Goal: Navigation & Orientation: Find specific page/section

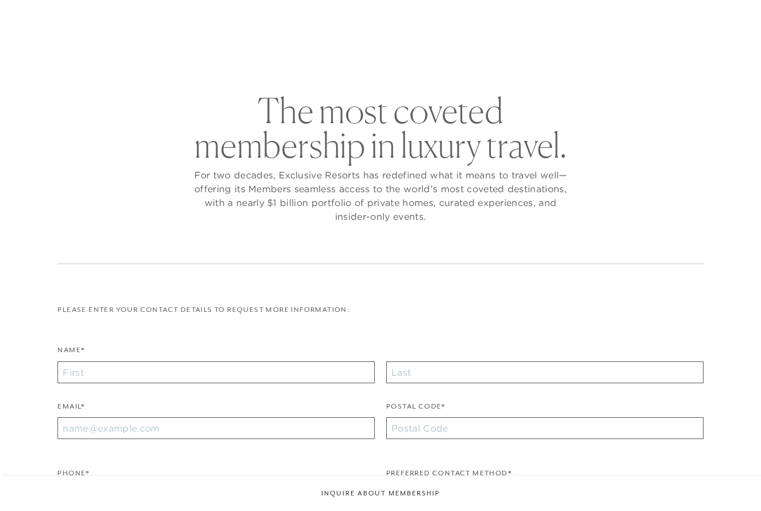
checkbox input "false"
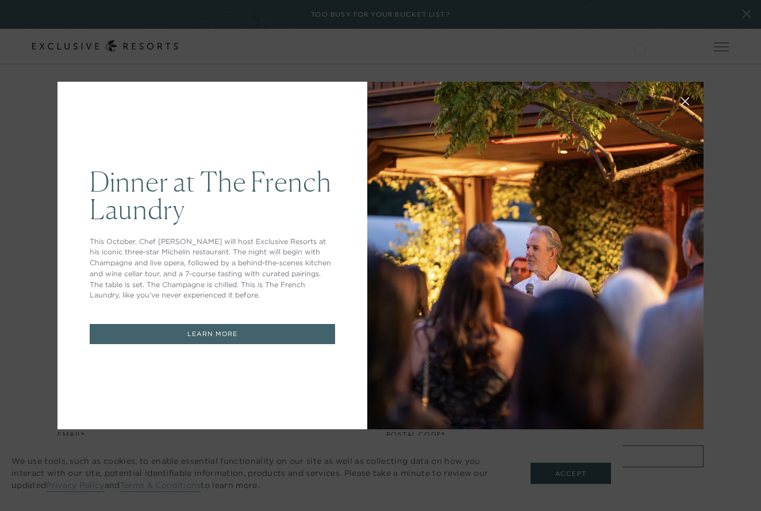
click at [659, 47] on div "Dinner at The French Laundry This October, Chef Thomas Keller will host Exclusi…" at bounding box center [380, 255] width 761 height 511
drag, startPoint x: 663, startPoint y: 46, endPoint x: 611, endPoint y: 63, distance: 54.6
click at [661, 47] on div "Dinner at The French Laundry This October, Chef Thomas Keller will host Exclusi…" at bounding box center [380, 255] width 761 height 511
click at [679, 47] on div "Dinner at The French Laundry This October, Chef Thomas Keller will host Exclusi…" at bounding box center [380, 255] width 761 height 511
click at [748, 12] on div "Dinner at The French Laundry This October, Chef Thomas Keller will host Exclusi…" at bounding box center [380, 255] width 761 height 511
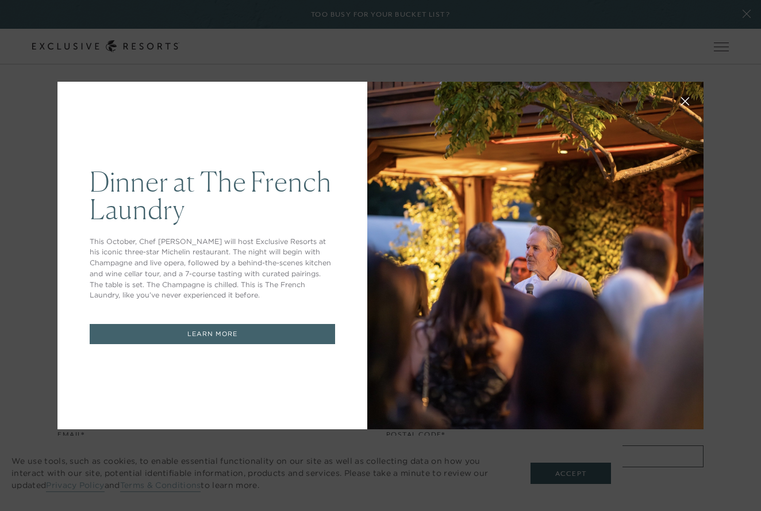
click at [747, 15] on div "Dinner at The French Laundry This October, Chef Thomas Keller will host Exclusi…" at bounding box center [380, 255] width 761 height 511
drag, startPoint x: 747, startPoint y: 15, endPoint x: 730, endPoint y: 33, distance: 24.8
click at [747, 15] on div "Dinner at The French Laundry This October, Chef Thomas Keller will host Exclusi…" at bounding box center [380, 255] width 761 height 511
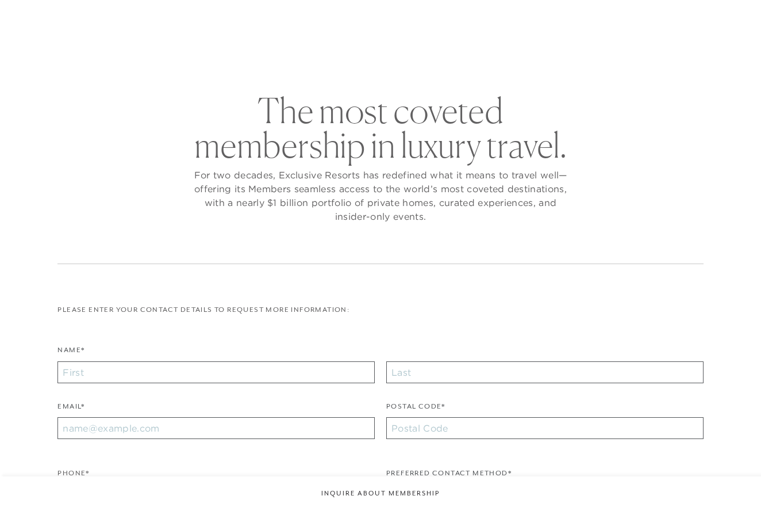
checkbox input "false"
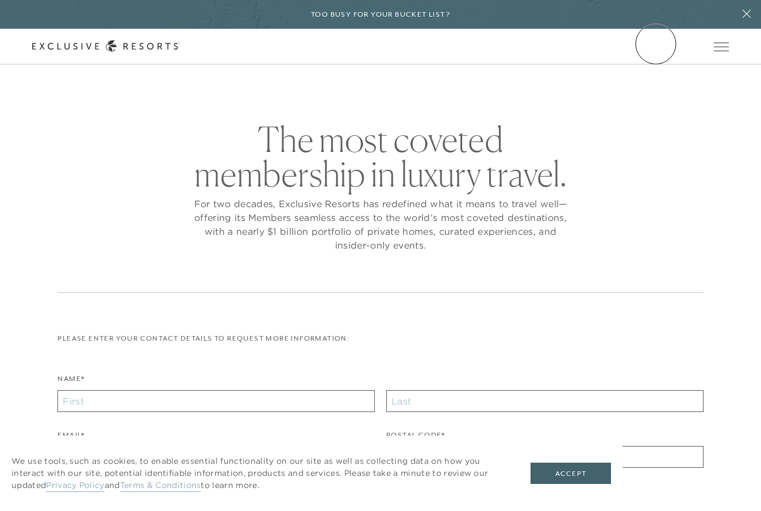
click at [0, 0] on link "Member Login" at bounding box center [0, 0] width 0 height 0
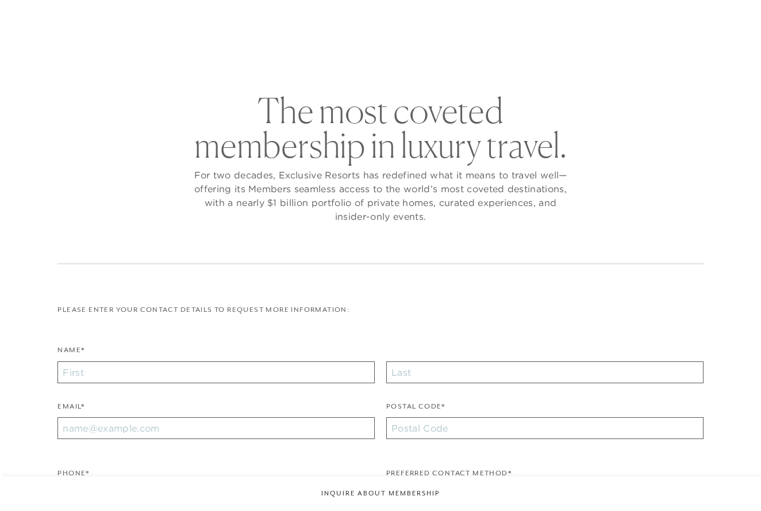
checkbox input "false"
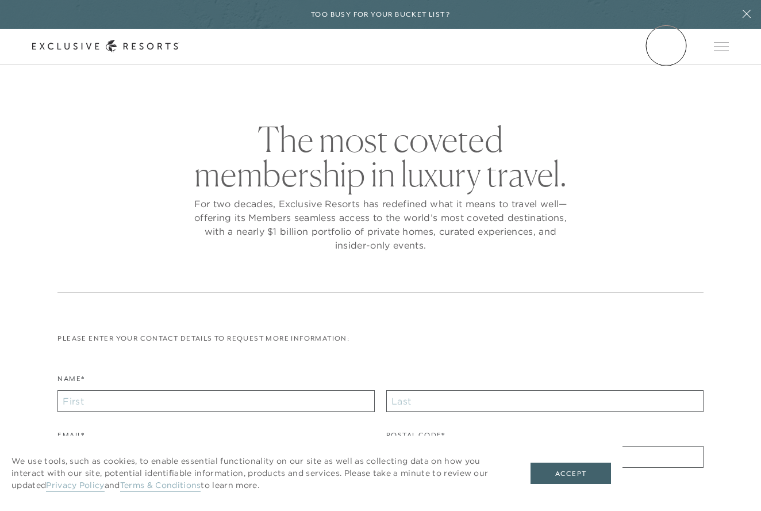
click at [0, 0] on link "Member Login" at bounding box center [0, 0] width 0 height 0
